Goal: Check status: Check status

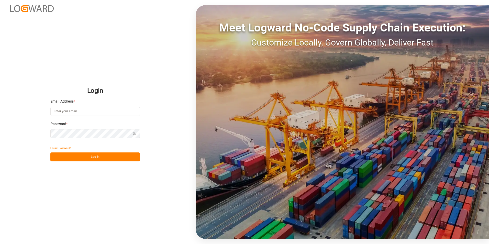
type input "[EMAIL_ADDRESS][PERSON_NAME][DOMAIN_NAME]"
click at [91, 158] on button "Log In" at bounding box center [94, 156] width 89 height 9
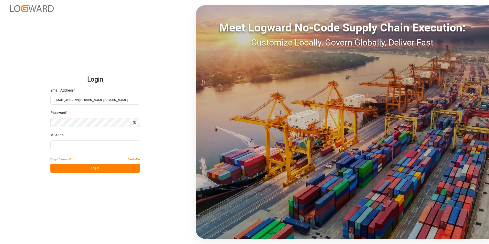
click at [90, 147] on input at bounding box center [94, 144] width 89 height 9
type input "5"
type input "090959"
click at [89, 165] on button "Log In" at bounding box center [94, 168] width 89 height 9
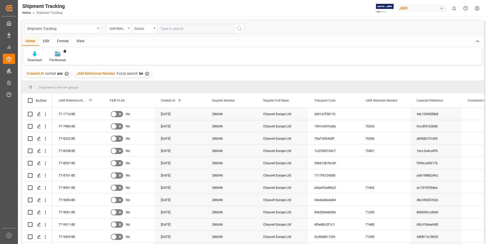
click at [209, 28] on input "text" at bounding box center [195, 29] width 77 height 10
type input "77-10563-CN"
click at [238, 28] on icon "search button" at bounding box center [239, 29] width 6 height 6
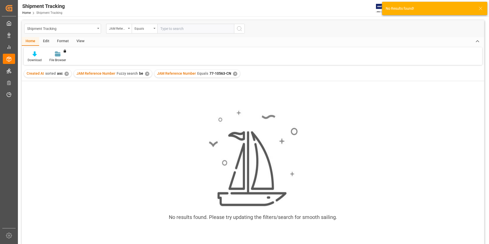
click at [145, 74] on div "✕" at bounding box center [147, 74] width 4 height 4
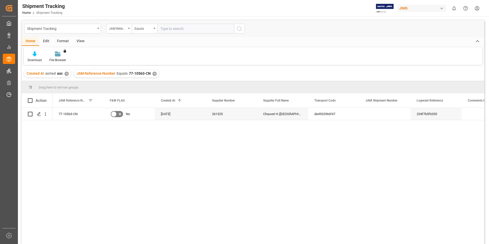
click at [65, 74] on div "✕" at bounding box center [66, 74] width 4 height 4
click at [39, 113] on icon "Press SPACE to select this row." at bounding box center [39, 114] width 4 height 4
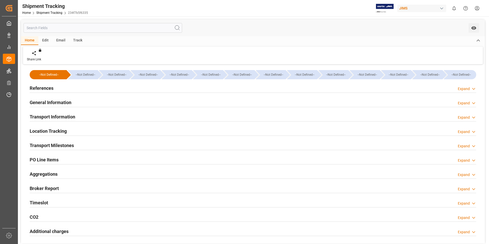
click at [62, 128] on h2 "Location Tracking" at bounding box center [48, 131] width 37 height 7
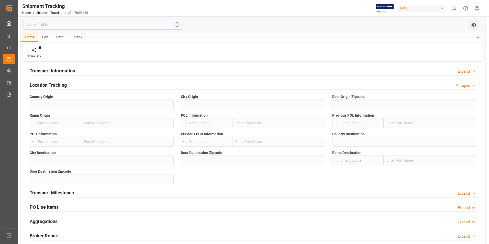
scroll to position [51, 0]
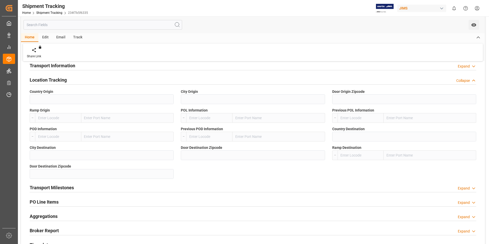
click at [65, 188] on h2 "Transport Milestones" at bounding box center [52, 187] width 44 height 7
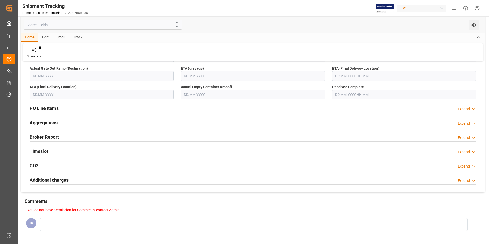
scroll to position [281, 0]
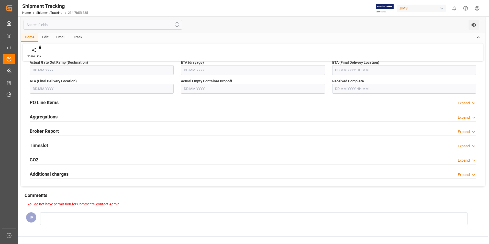
click at [57, 105] on h2 "PO Line Items" at bounding box center [44, 102] width 29 height 7
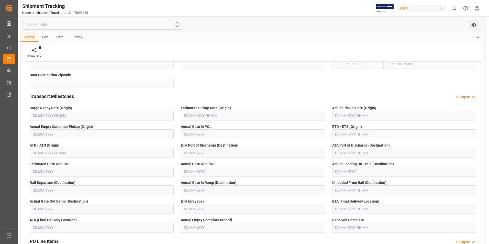
scroll to position [0, 0]
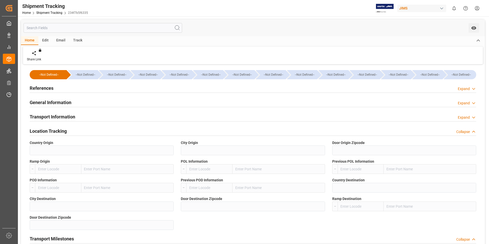
click at [60, 103] on h2 "General Information" at bounding box center [51, 102] width 42 height 7
